Goal: Task Accomplishment & Management: Manage account settings

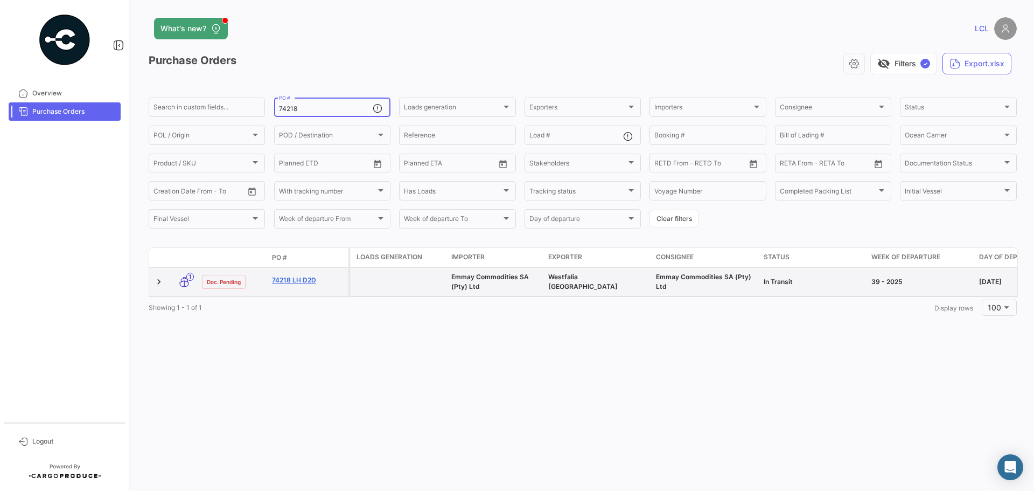
type input "74218"
click at [285, 283] on link "74218 LH D2D" at bounding box center [308, 280] width 72 height 10
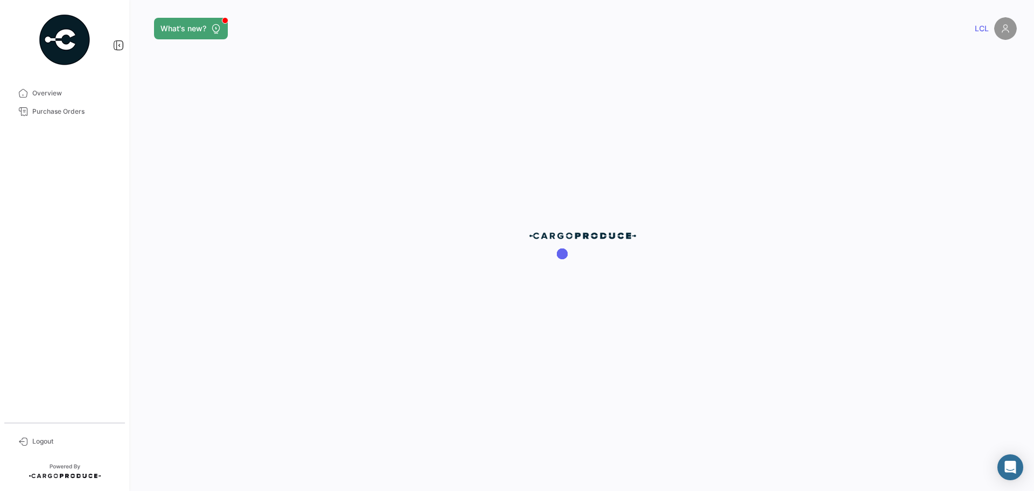
click at [291, 281] on div at bounding box center [582, 245] width 903 height 491
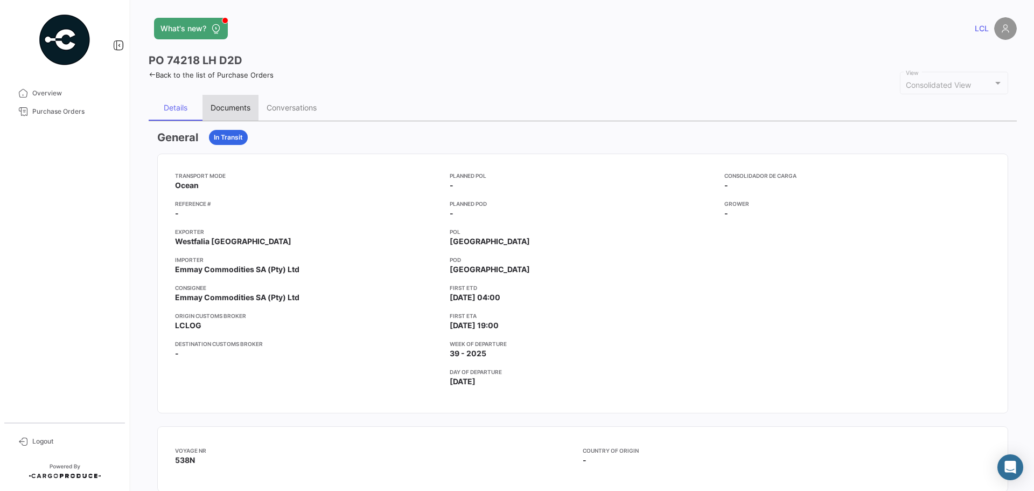
click at [243, 97] on div "Documents" at bounding box center [230, 108] width 56 height 26
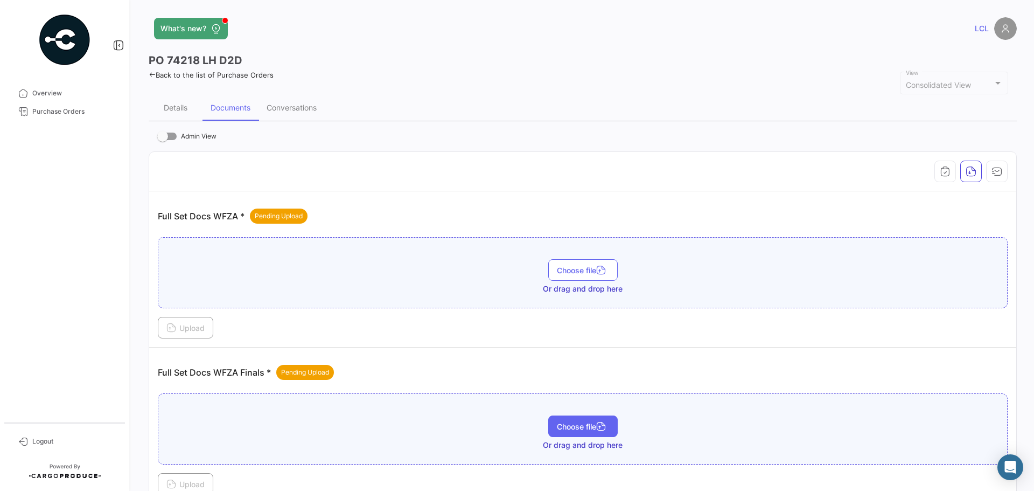
click at [569, 430] on span "Choose file" at bounding box center [583, 426] width 52 height 9
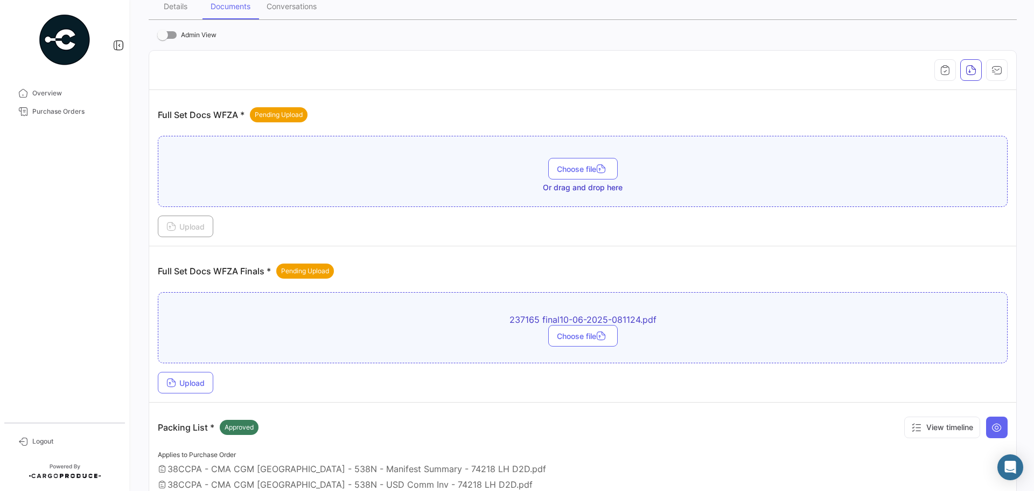
scroll to position [162, 0]
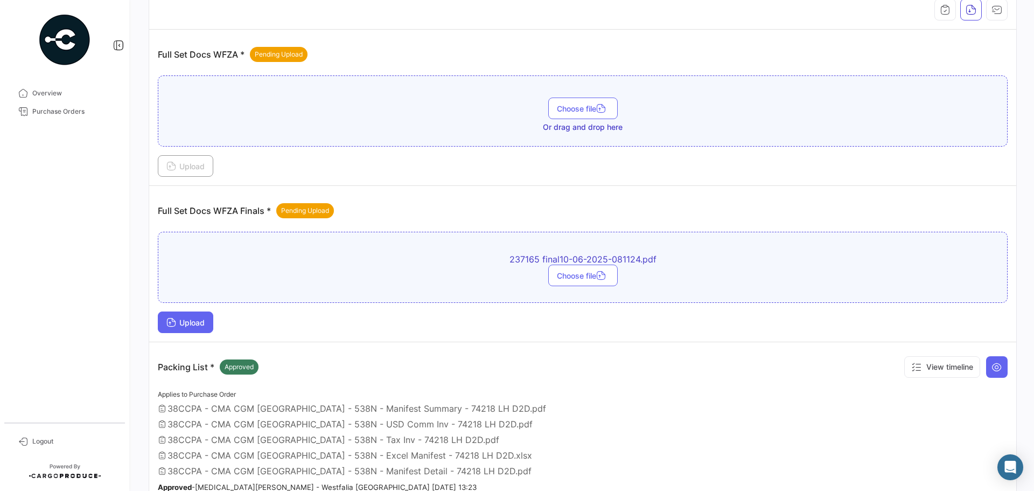
click at [186, 318] on span "Upload" at bounding box center [185, 322] width 38 height 9
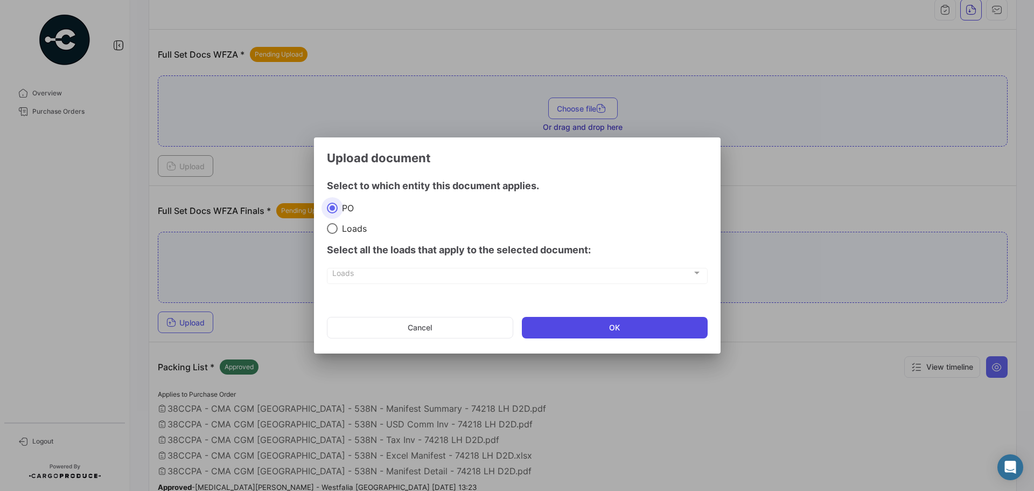
click at [606, 332] on button "OK" at bounding box center [615, 328] width 186 height 22
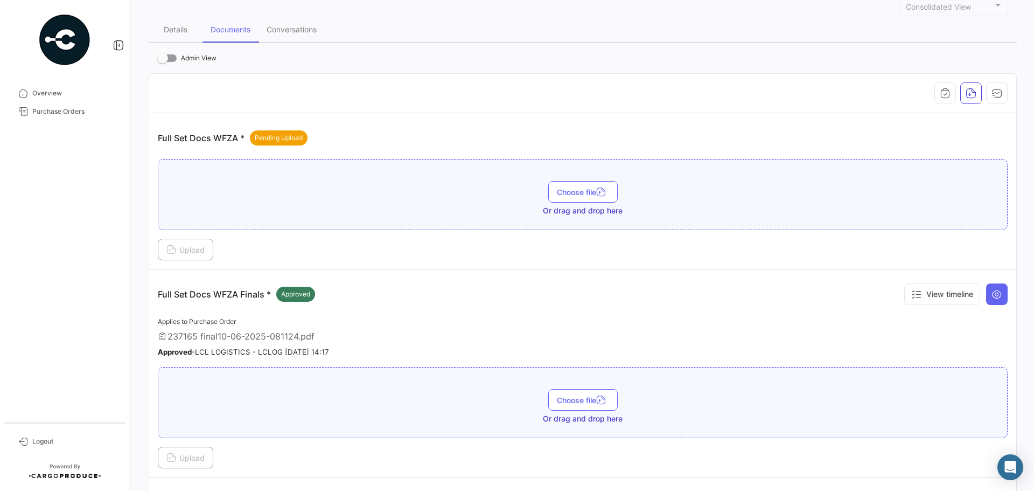
scroll to position [0, 0]
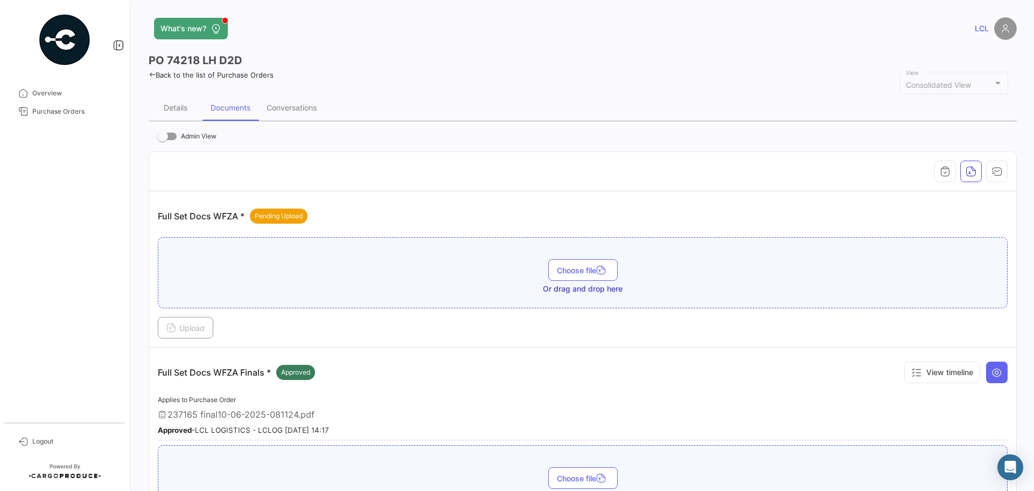
click at [176, 73] on link "Back to the list of Purchase Orders" at bounding box center [211, 75] width 125 height 9
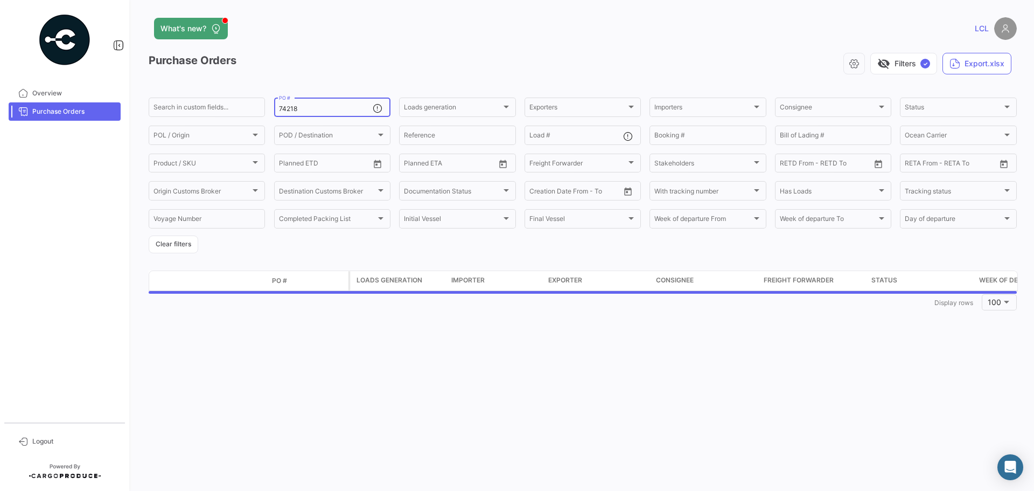
click at [311, 114] on div "74218 PO #" at bounding box center [326, 106] width 94 height 21
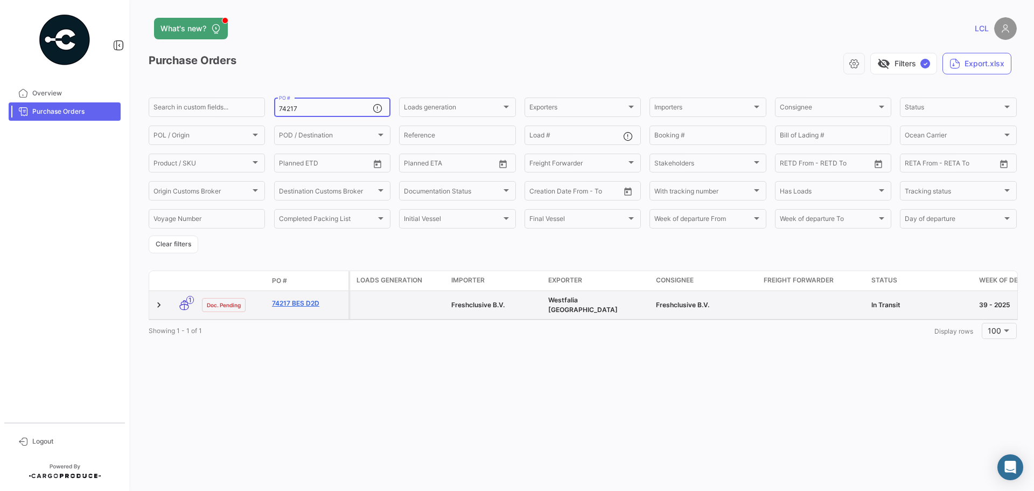
type input "74217"
click at [312, 300] on link "74217 BES D2D" at bounding box center [308, 303] width 72 height 10
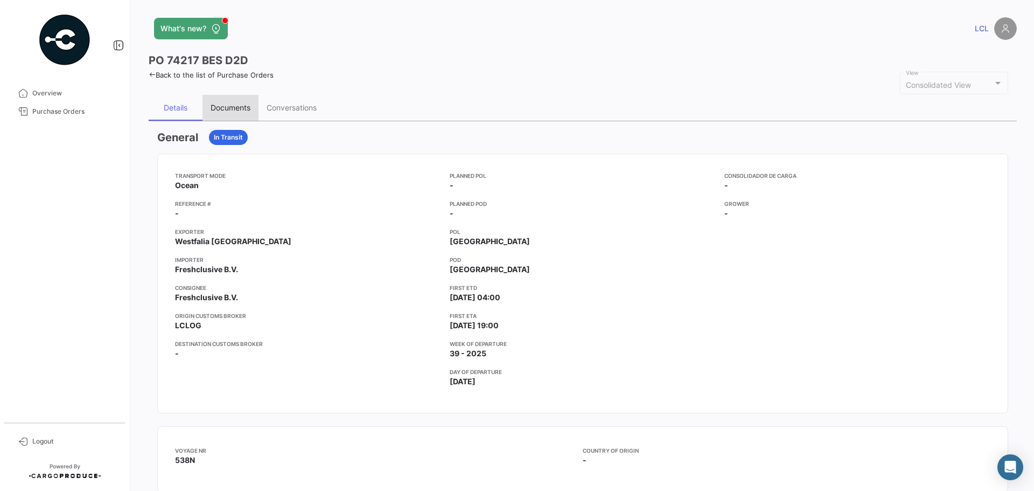
click at [221, 105] on div "Documents" at bounding box center [231, 107] width 40 height 9
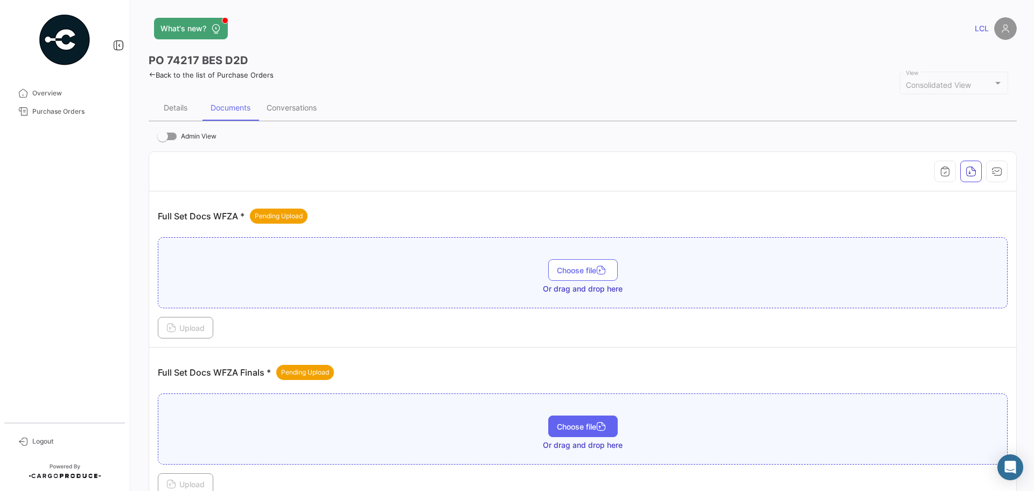
click at [562, 428] on span "Choose file" at bounding box center [583, 426] width 52 height 9
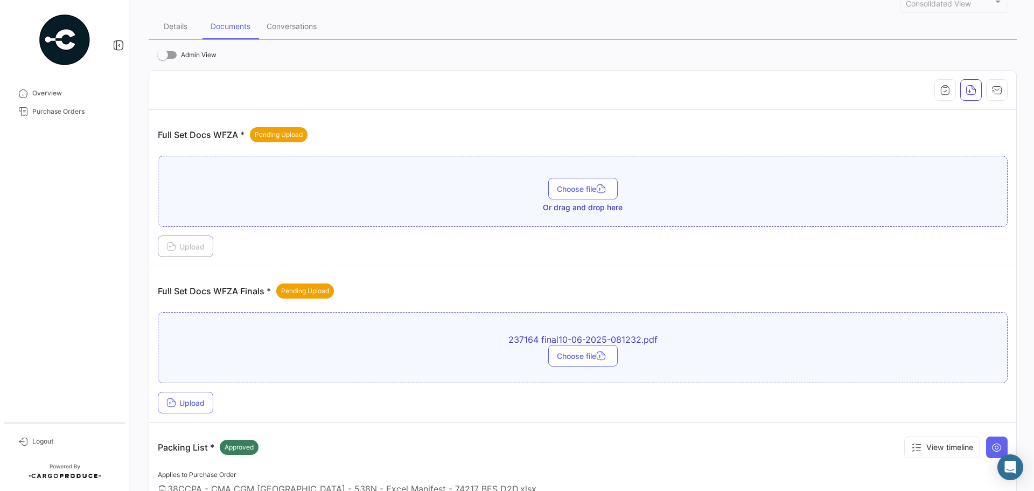
scroll to position [162, 0]
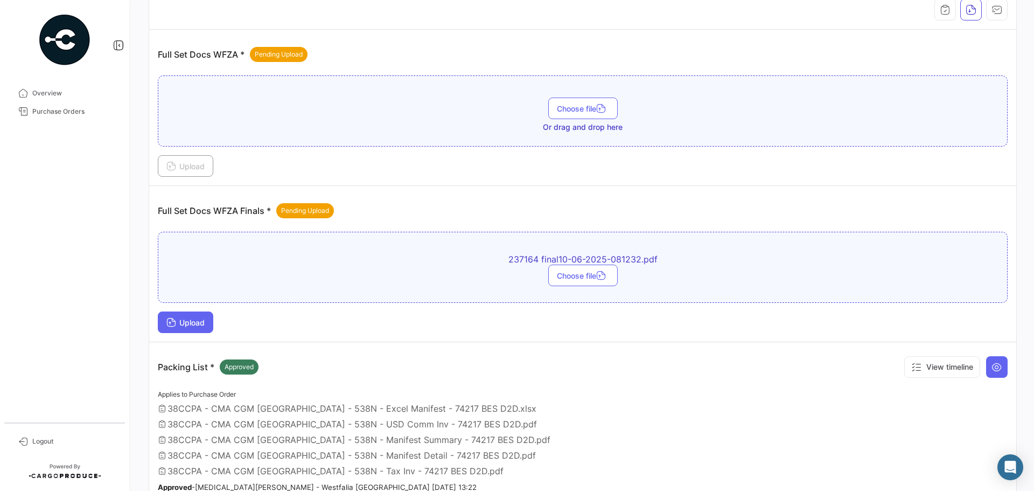
click at [202, 325] on span "Upload" at bounding box center [185, 322] width 38 height 9
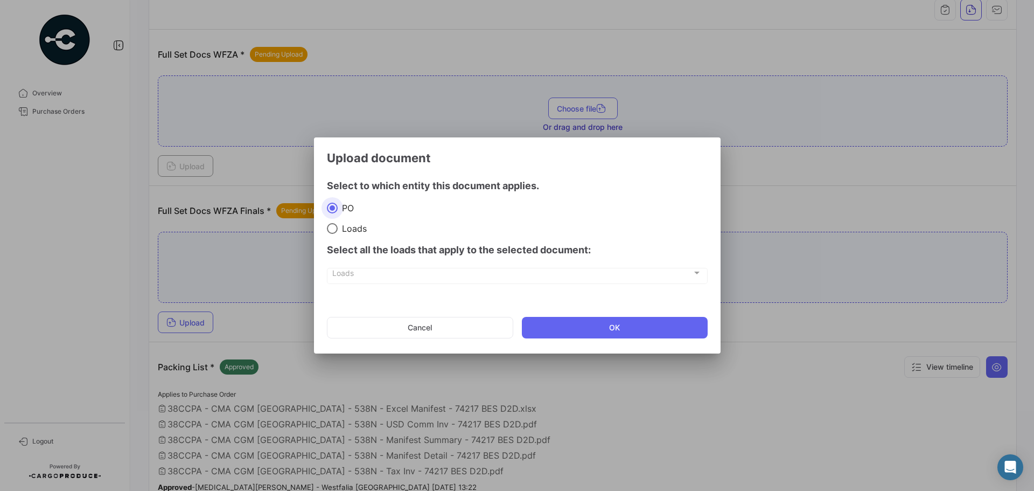
drag, startPoint x: 570, startPoint y: 321, endPoint x: 542, endPoint y: 285, distance: 45.3
click at [568, 322] on button "OK" at bounding box center [615, 328] width 186 height 22
